Goal: Task Accomplishment & Management: Use online tool/utility

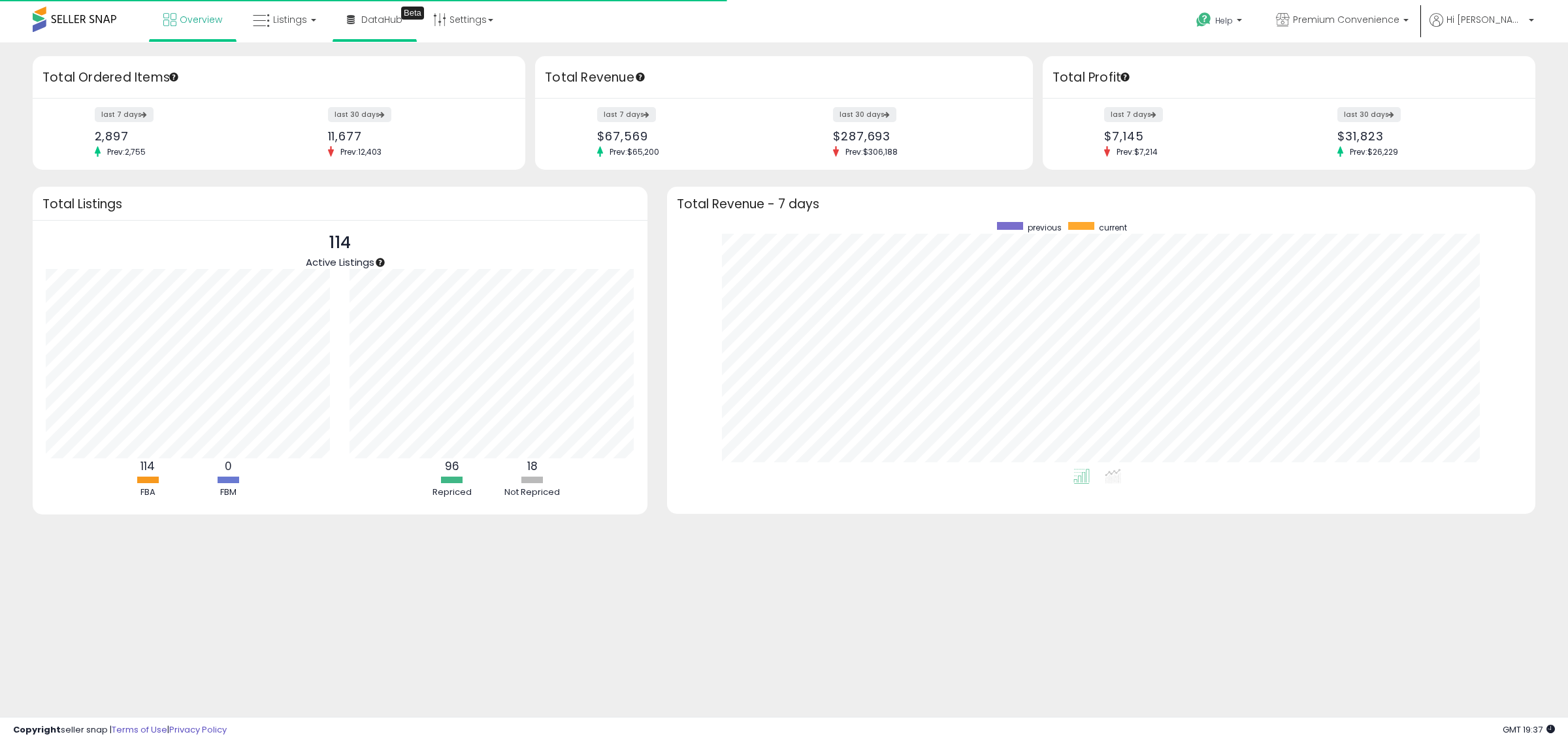
scroll to position [247, 843]
click at [282, 20] on span "Listings" at bounding box center [290, 19] width 34 height 13
click at [263, 60] on link at bounding box center [294, 67] width 90 height 26
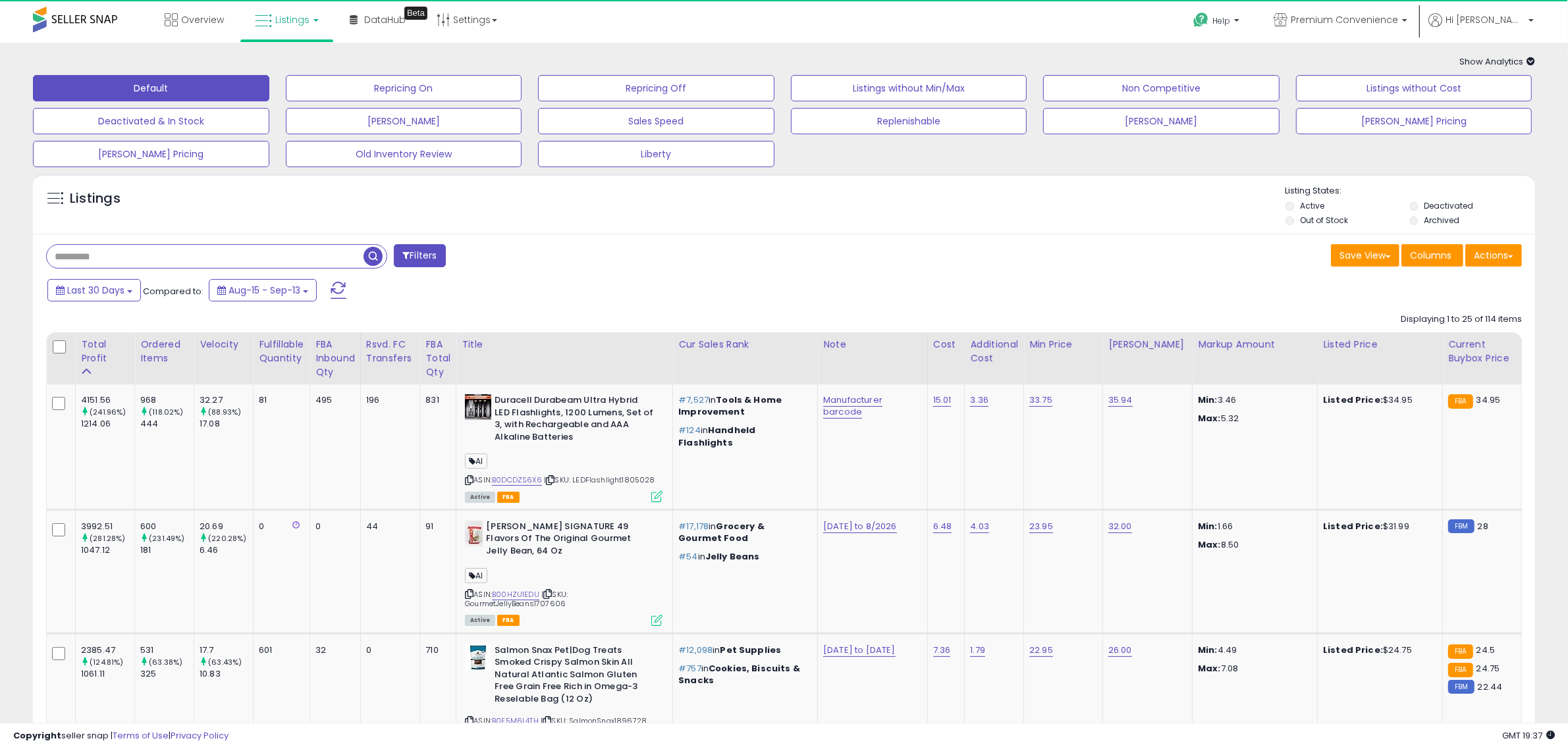
click at [109, 254] on input "text" at bounding box center [205, 256] width 317 height 23
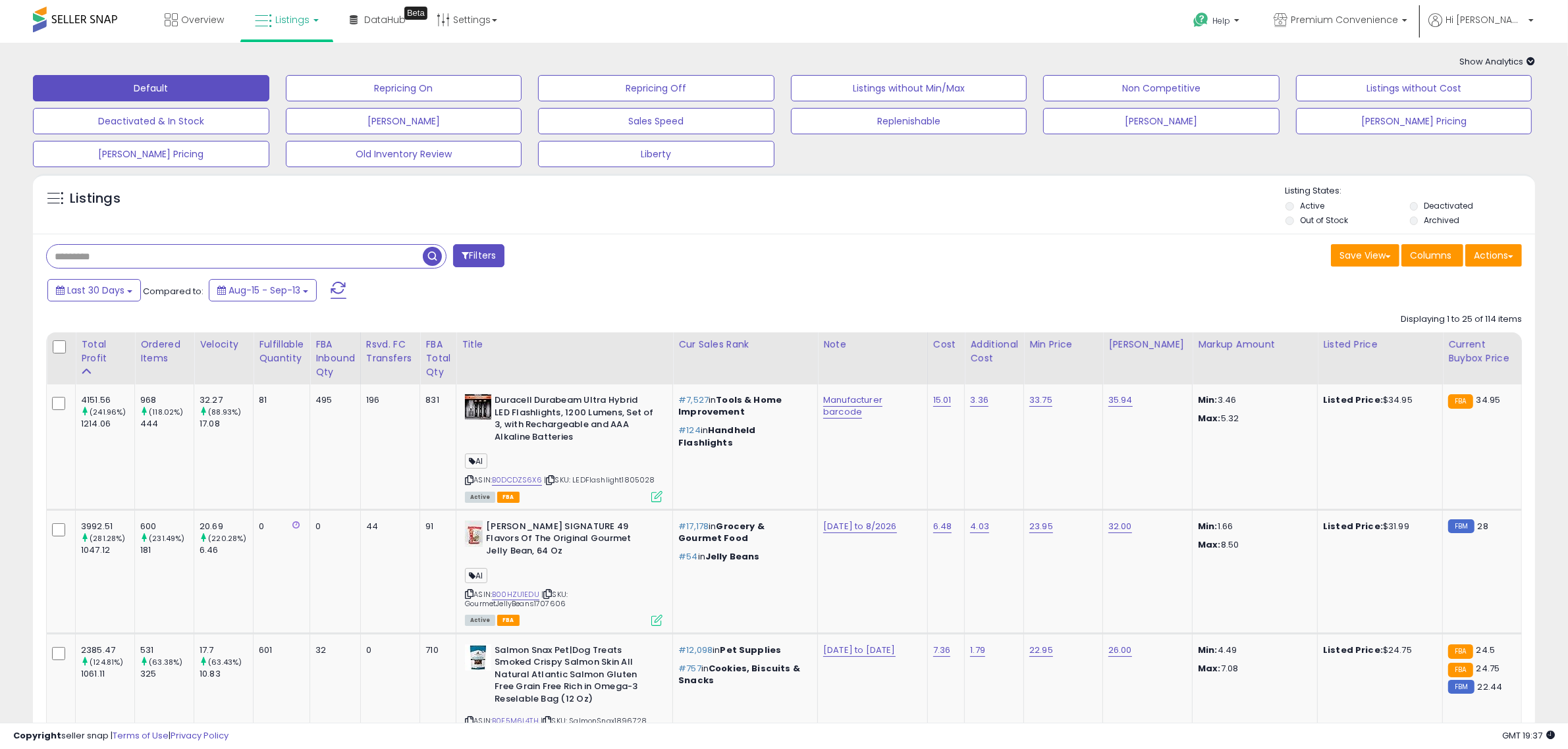
click at [785, 277] on div "Last 30 Days Compared to: Aug-15 - Sep-13" at bounding box center [598, 291] width 1107 height 29
click at [267, 254] on input "text" at bounding box center [235, 256] width 376 height 23
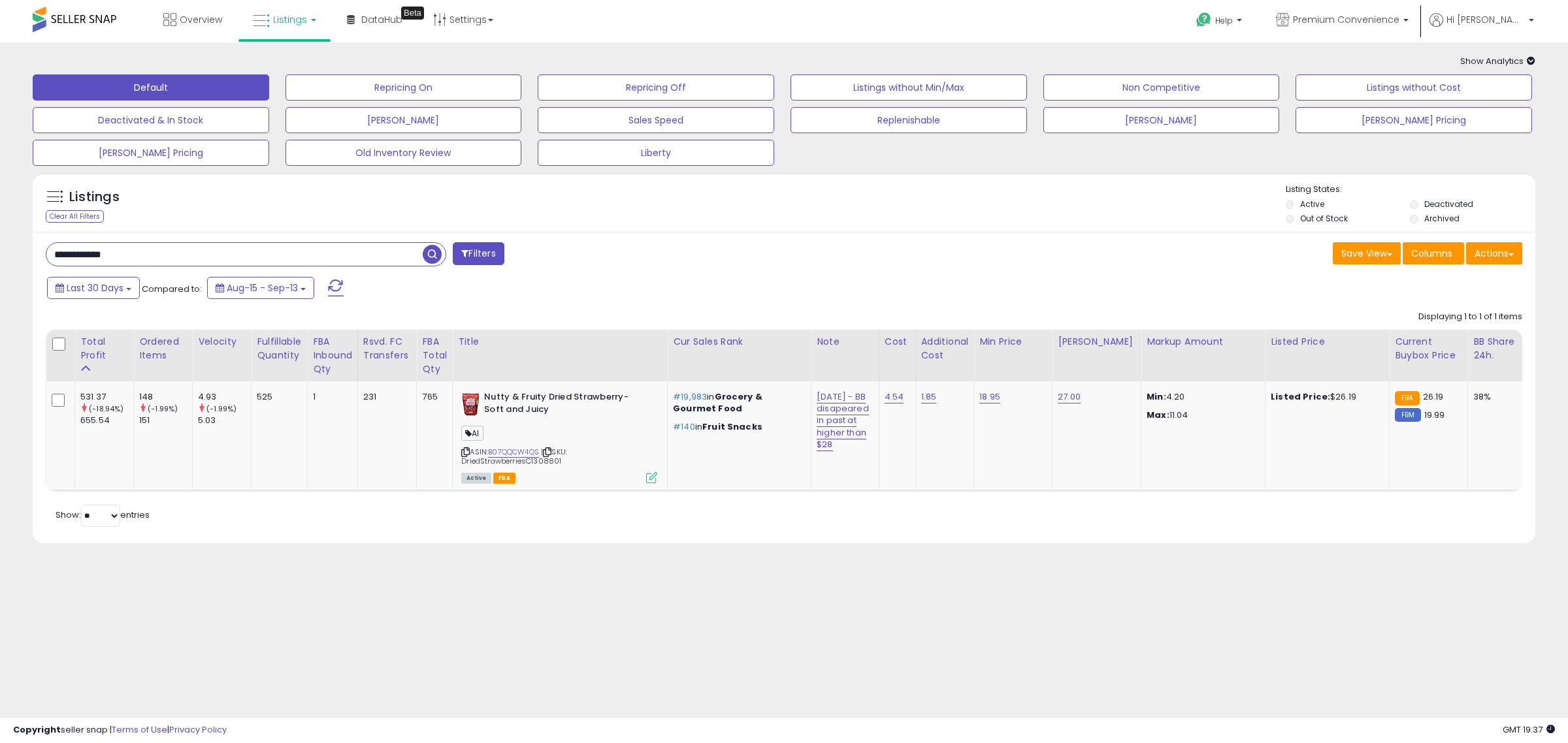
drag, startPoint x: 126, startPoint y: 258, endPoint x: -48, endPoint y: 250, distance: 174.2
click at [0, 250] on html "Unable to login Retrieving listings data.. has not yet accepted the Terms of Us…" at bounding box center [784, 372] width 1568 height 743
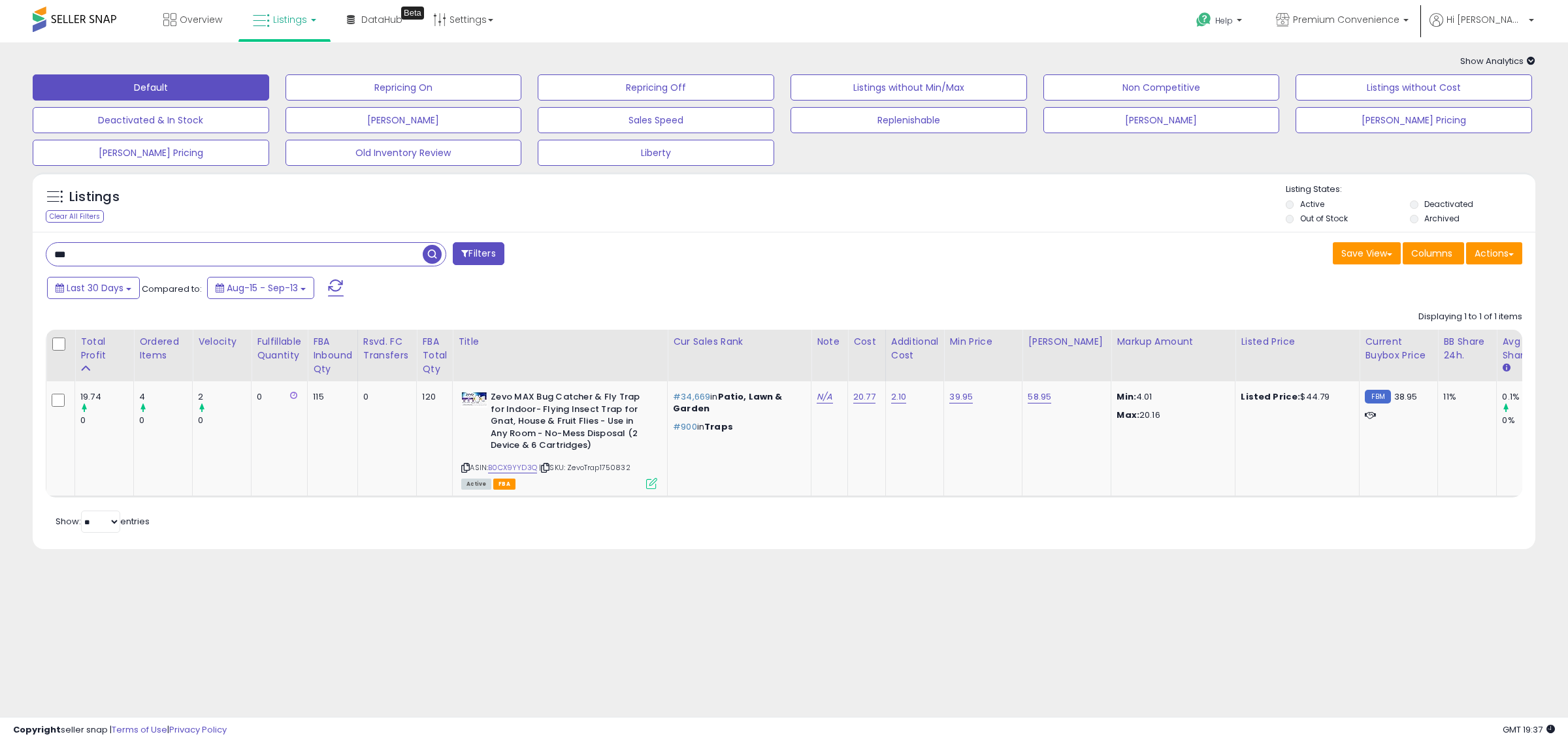
drag, startPoint x: 91, startPoint y: 256, endPoint x: -74, endPoint y: 252, distance: 165.0
click at [0, 252] on html "Unable to login Retrieving listings data.. has not yet accepted the Terms of Us…" at bounding box center [784, 372] width 1568 height 743
type input "**********"
